Goal: Task Accomplishment & Management: Complete application form

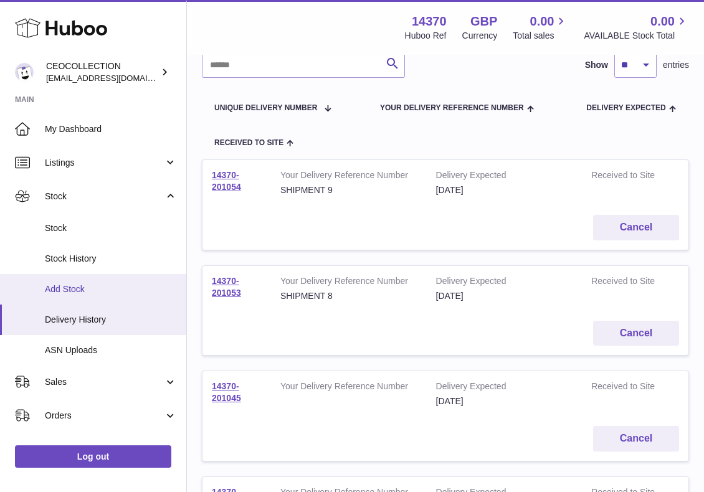
click at [56, 291] on span "Add Stock" at bounding box center [111, 290] width 132 height 12
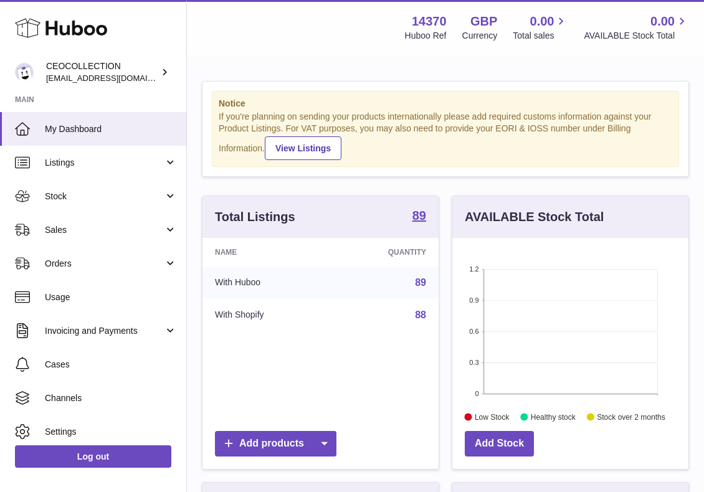
scroll to position [194, 236]
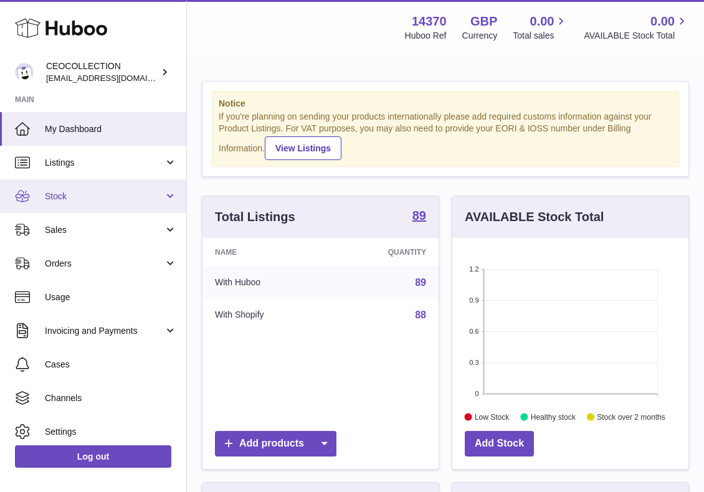
click at [77, 196] on span "Stock" at bounding box center [104, 197] width 119 height 12
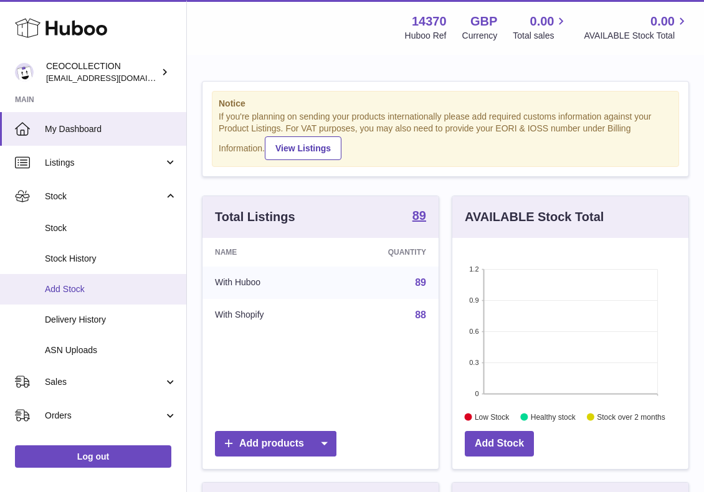
click at [100, 285] on span "Add Stock" at bounding box center [111, 290] width 132 height 12
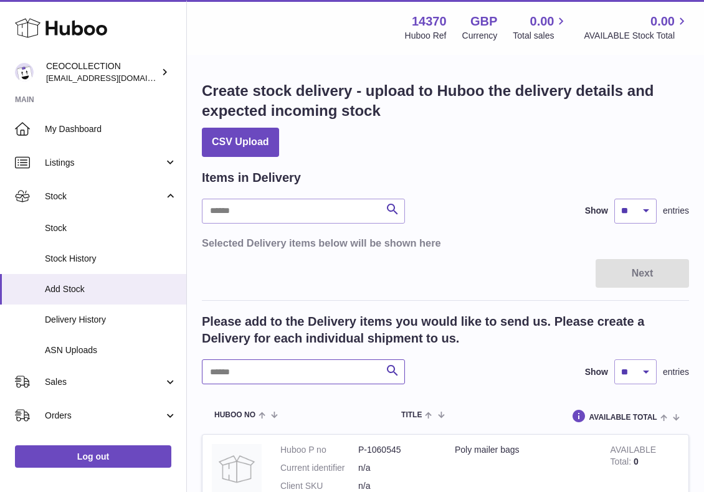
click at [249, 372] on input "text" at bounding box center [303, 372] width 203 height 25
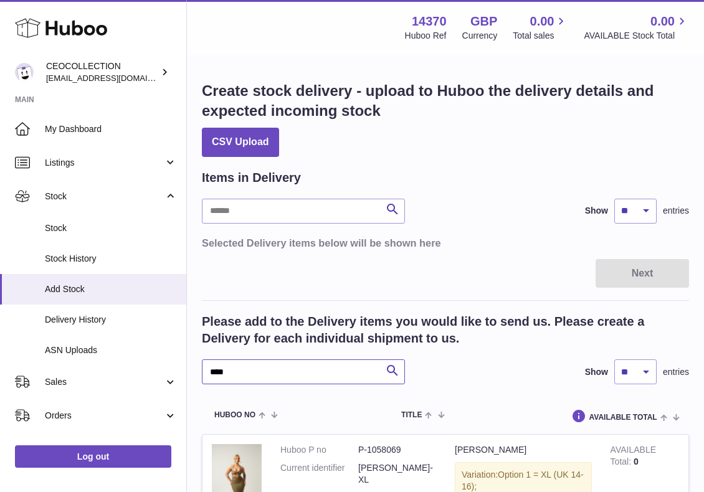
type input "****"
click at [472, 375] on div "**** Search Show ** ** ** *** entries" at bounding box center [445, 372] width 487 height 25
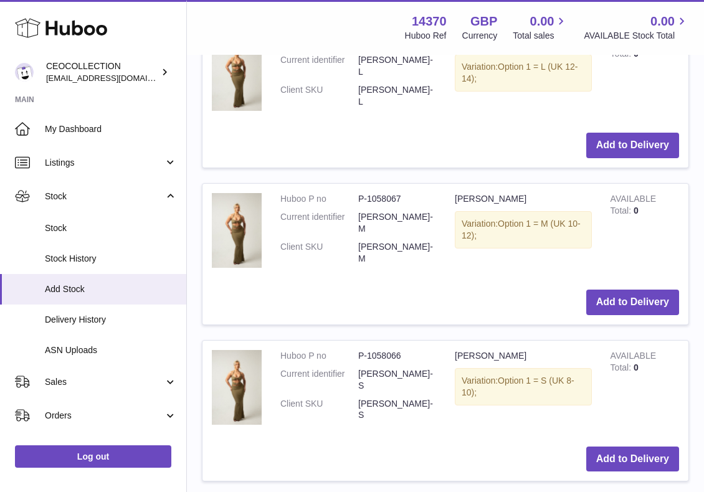
scroll to position [573, 0]
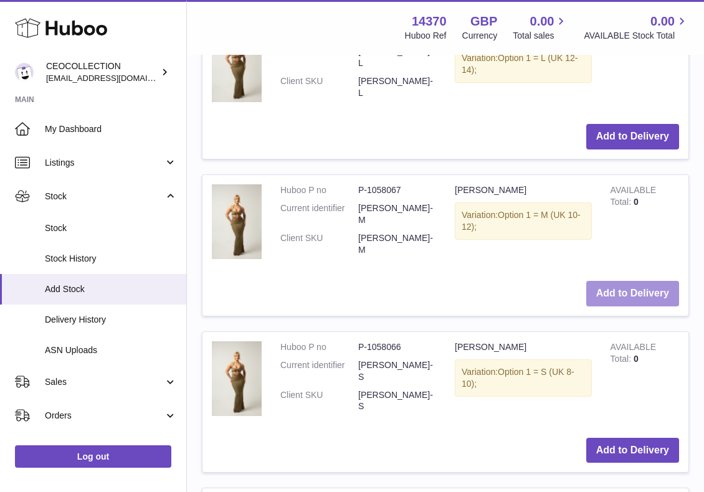
click at [619, 289] on button "Add to Delivery" at bounding box center [632, 294] width 93 height 26
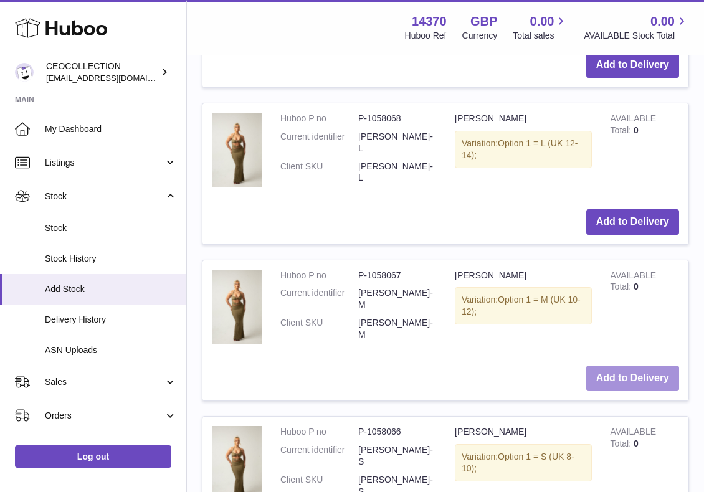
scroll to position [651, 0]
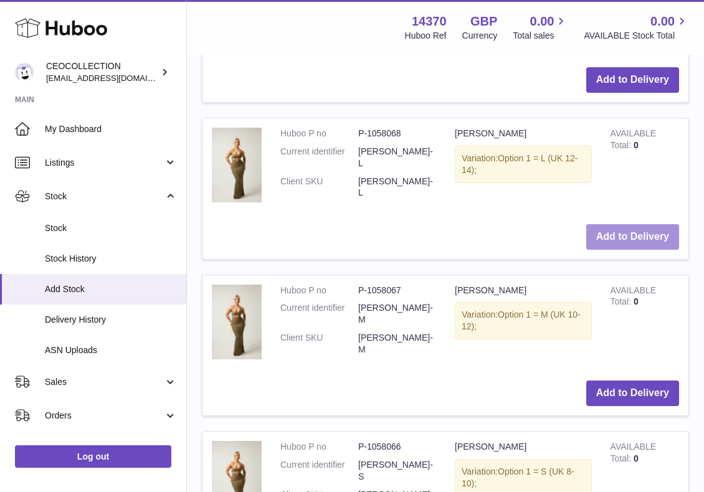
click at [636, 232] on button "Add to Delivery" at bounding box center [632, 237] width 93 height 26
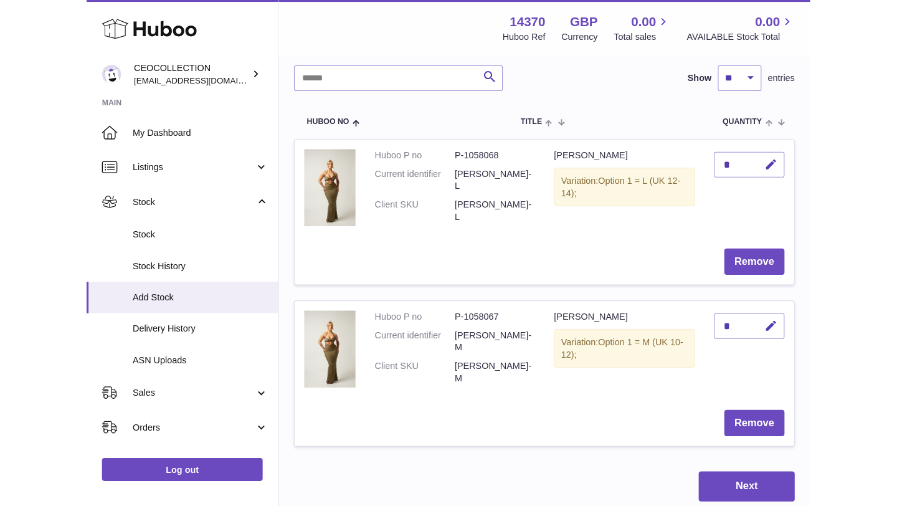
scroll to position [135, 0]
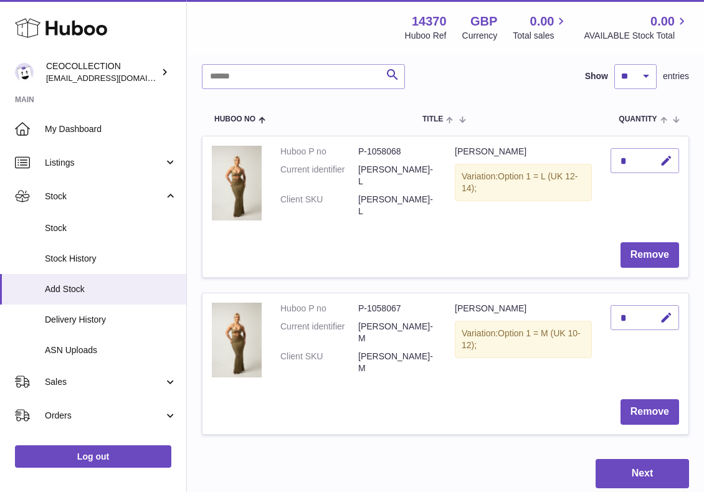
click at [634, 321] on div "*" at bounding box center [645, 317] width 69 height 25
click at [664, 318] on icon "button" at bounding box center [666, 318] width 13 height 13
type input "**"
click at [633, 164] on div "*" at bounding box center [645, 160] width 69 height 25
click at [630, 156] on div "*" at bounding box center [645, 160] width 69 height 25
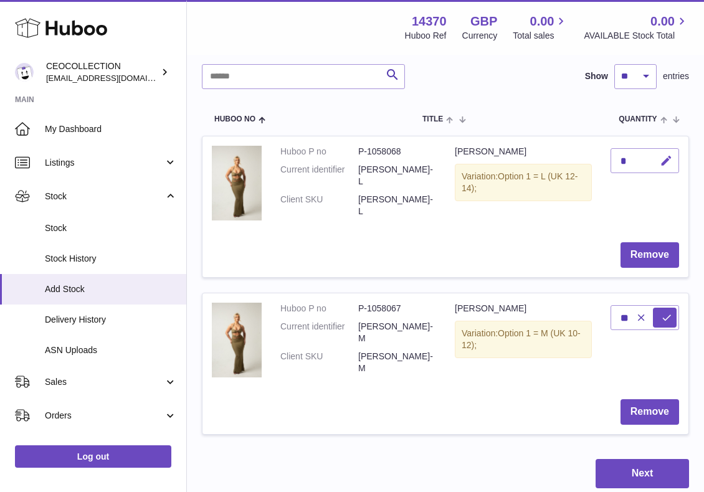
click at [669, 158] on icon "button" at bounding box center [666, 161] width 13 height 13
type input "*"
click at [667, 155] on button "submit" at bounding box center [665, 161] width 24 height 20
click at [671, 322] on icon "button" at bounding box center [666, 318] width 13 height 13
type input "**"
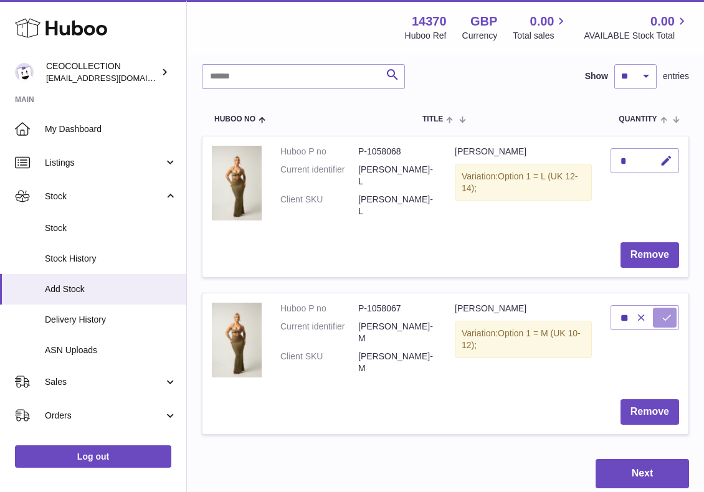
click at [662, 313] on icon "submit" at bounding box center [666, 317] width 11 height 11
click at [636, 472] on button "Next" at bounding box center [642, 473] width 93 height 29
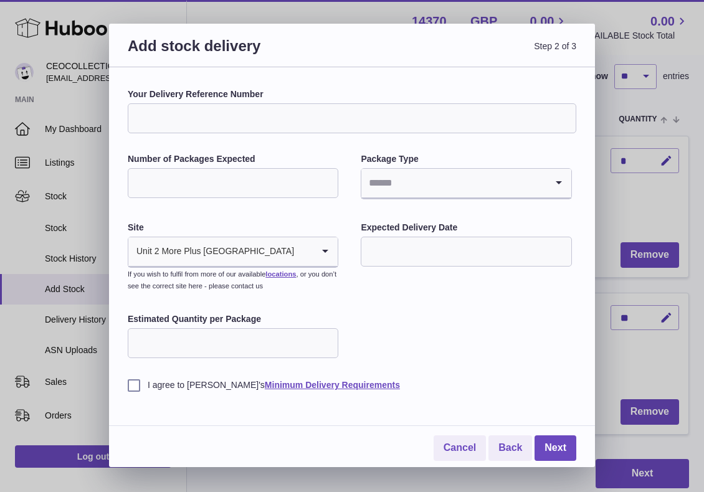
click at [167, 110] on input "Your Delivery Reference Number" at bounding box center [352, 118] width 449 height 30
type input "**********"
click at [234, 182] on input "Number of Packages Expected" at bounding box center [233, 183] width 211 height 30
type input "*"
click at [443, 186] on input "Search for option" at bounding box center [453, 183] width 184 height 29
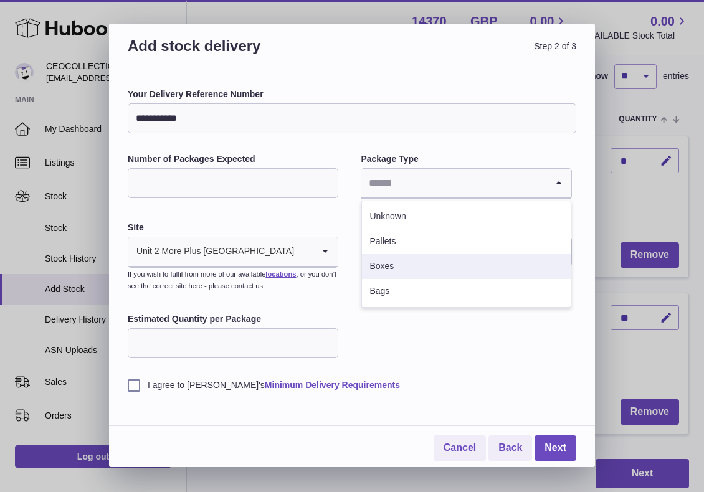
click at [391, 270] on li "Boxes" at bounding box center [466, 266] width 208 height 25
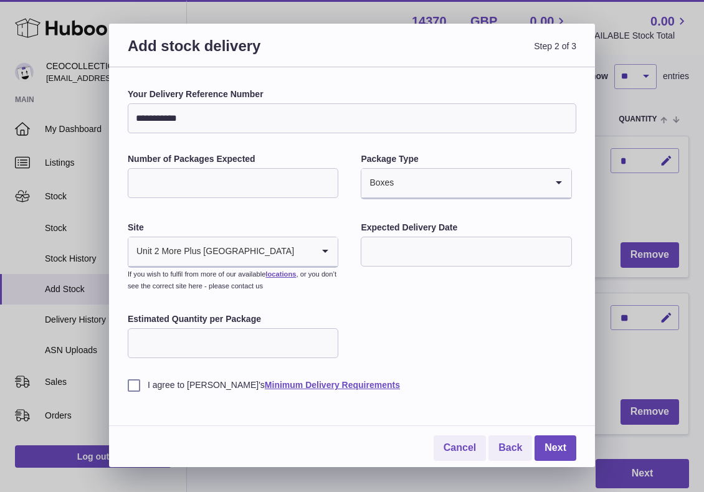
click at [263, 359] on div "Estimated Quantity per Package" at bounding box center [233, 336] width 211 height 47
click at [271, 341] on input "Estimated Quantity per Package" at bounding box center [233, 343] width 211 height 30
type input "**"
click at [470, 255] on input "text" at bounding box center [466, 252] width 211 height 30
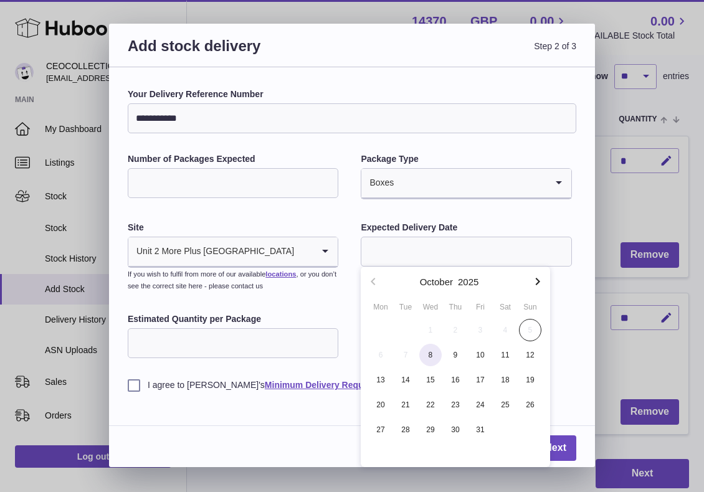
click at [426, 358] on span "8" at bounding box center [430, 355] width 22 height 22
type input "**********"
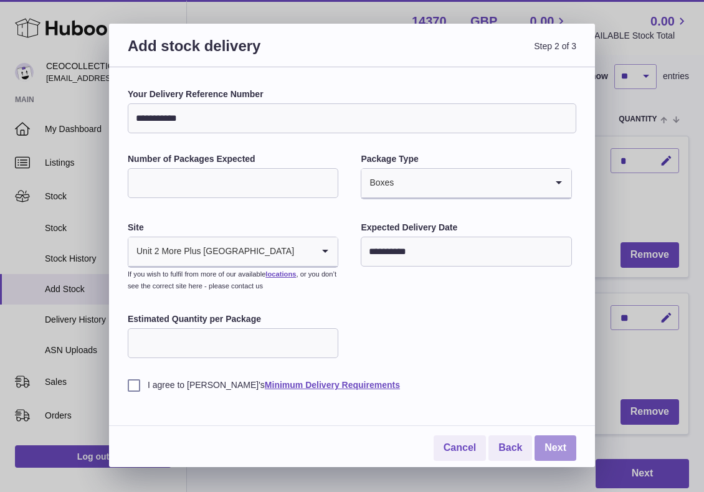
click at [543, 443] on link "Next" at bounding box center [556, 449] width 42 height 26
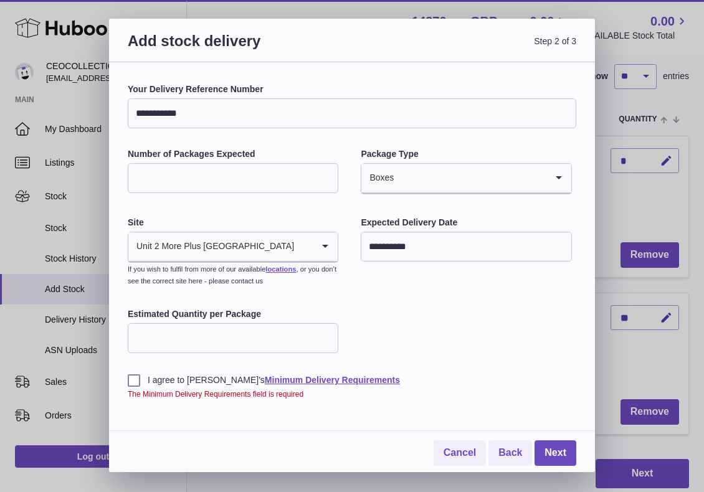
click at [136, 368] on div "I agree to [PERSON_NAME]'s Minimum Delivery Requirements The Minimum Delivery R…" at bounding box center [352, 378] width 449 height 44
click at [138, 384] on label "I agree to [PERSON_NAME]'s Minimum Delivery Requirements" at bounding box center [352, 381] width 449 height 12
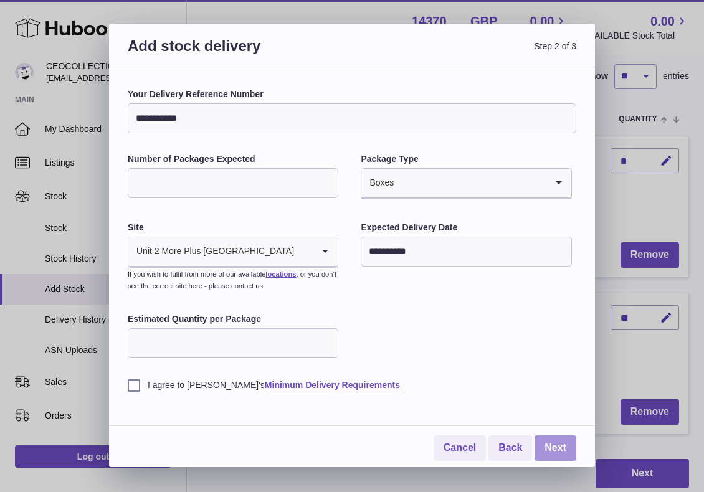
click at [566, 445] on link "Next" at bounding box center [556, 449] width 42 height 26
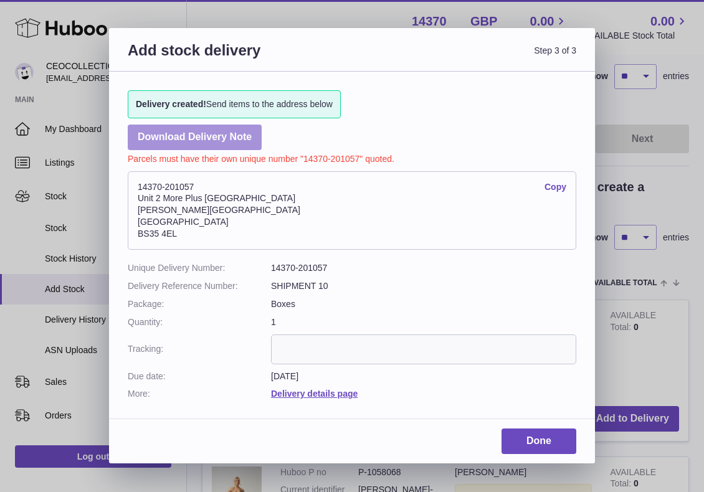
click at [191, 148] on link "Download Delivery Note" at bounding box center [195, 138] width 134 height 26
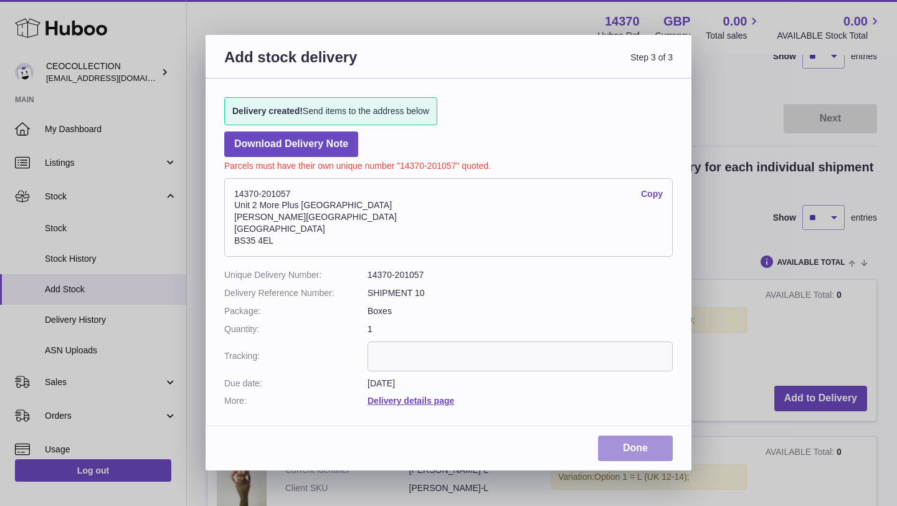
click at [629, 457] on link "Done" at bounding box center [635, 449] width 75 height 26
